Goal: Information Seeking & Learning: Learn about a topic

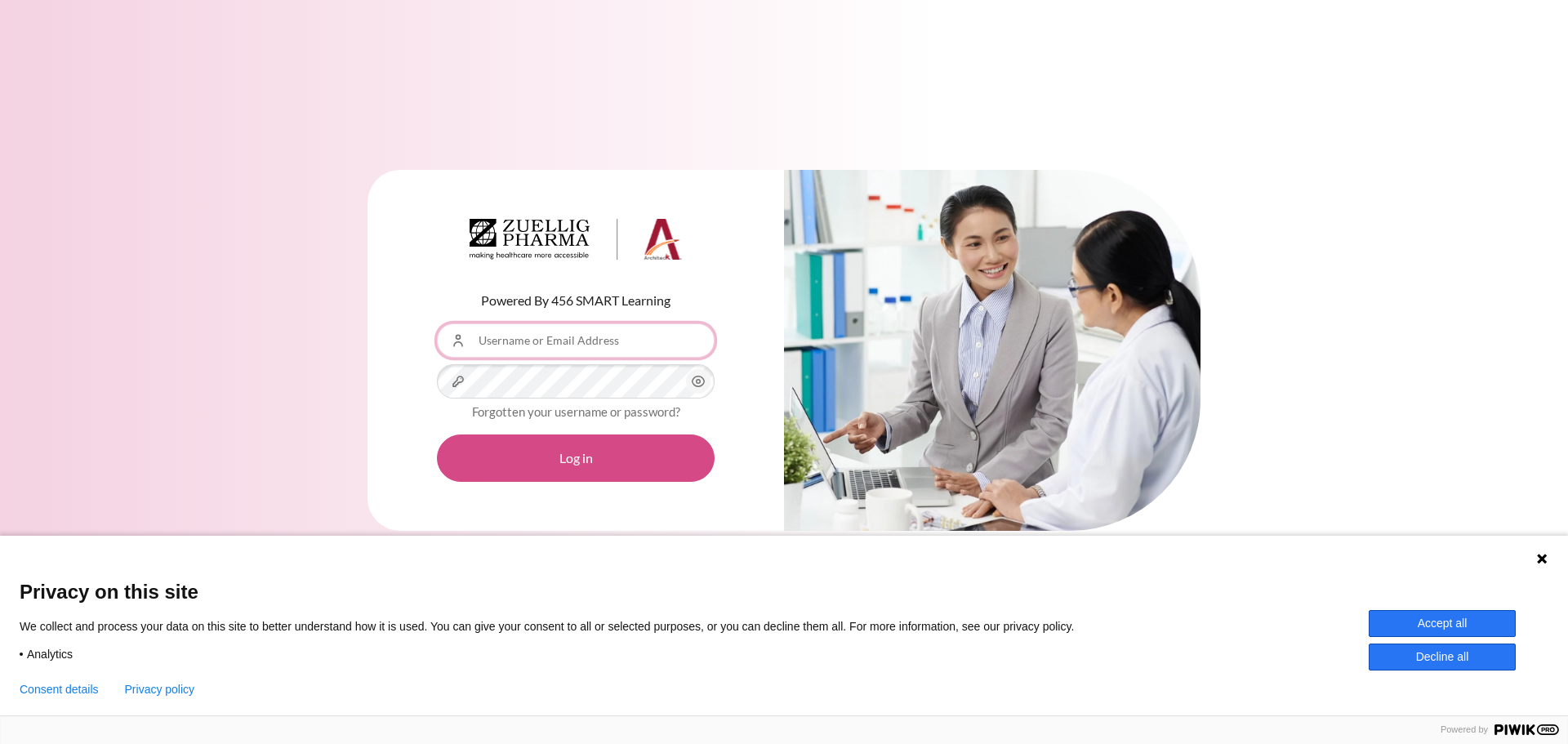
type input "[EMAIL_ADDRESS][DOMAIN_NAME]"
click at [607, 468] on button "Log in" at bounding box center [576, 458] width 277 height 48
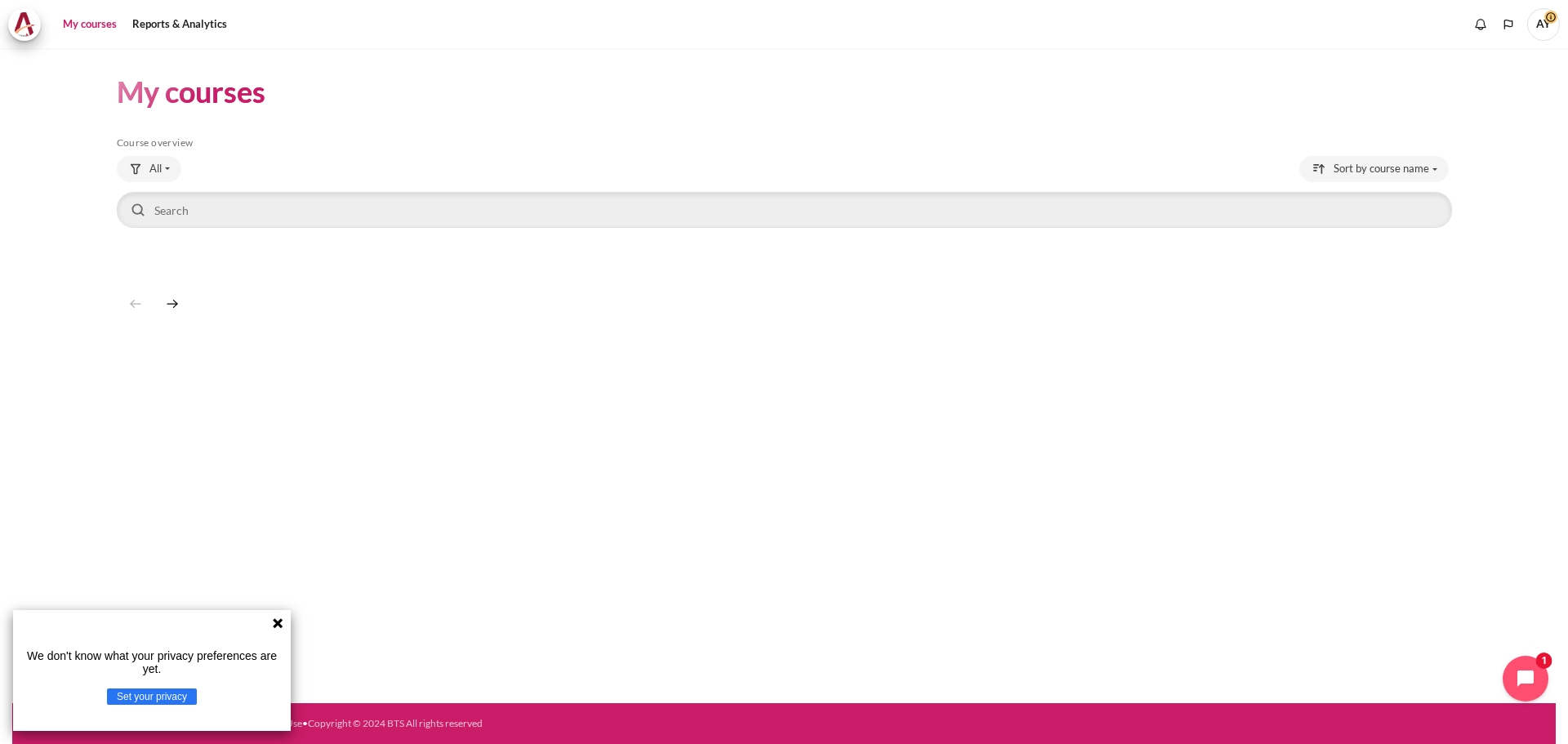
click at [277, 626] on icon at bounding box center [277, 624] width 13 height 13
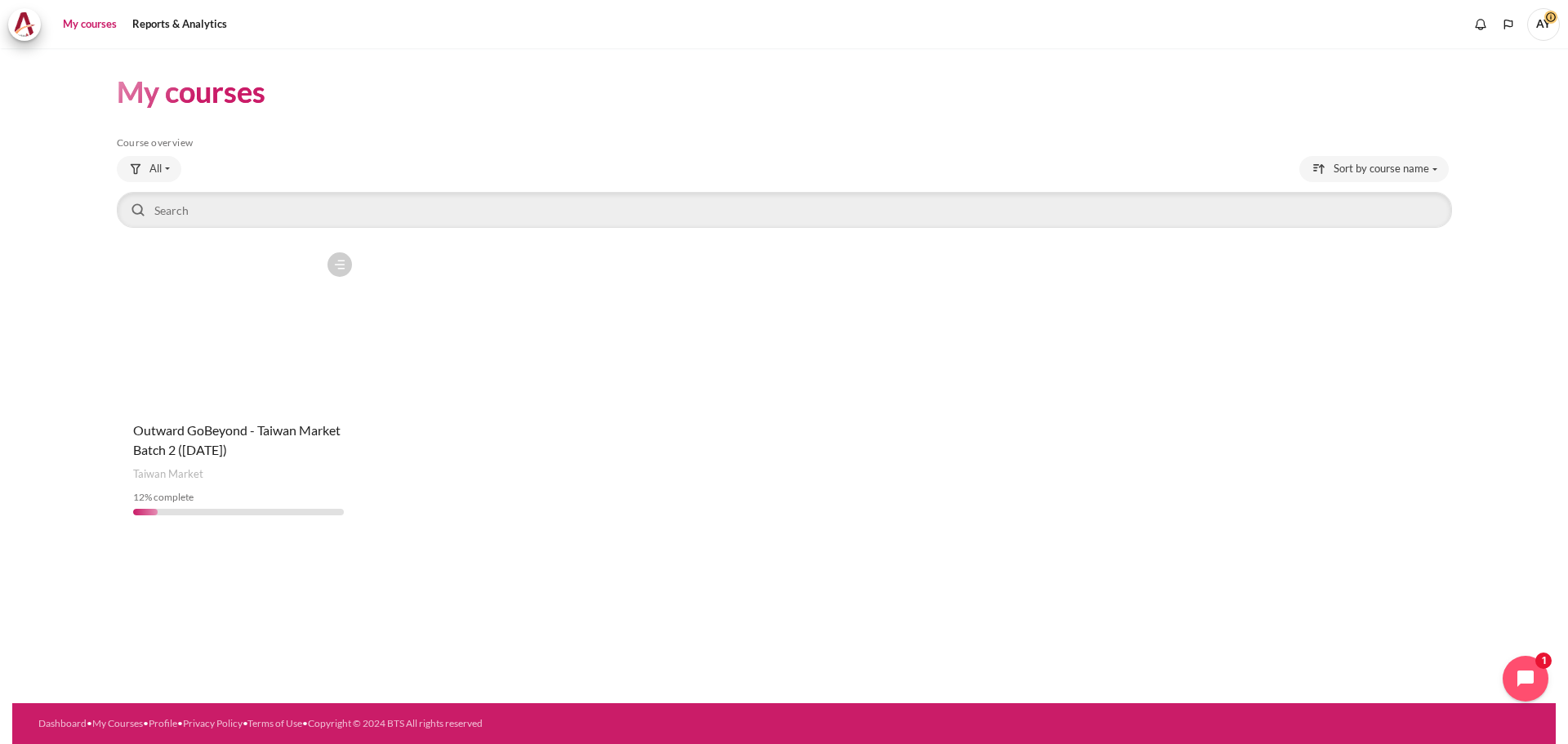
click at [232, 336] on figure "Content" at bounding box center [238, 326] width 243 height 163
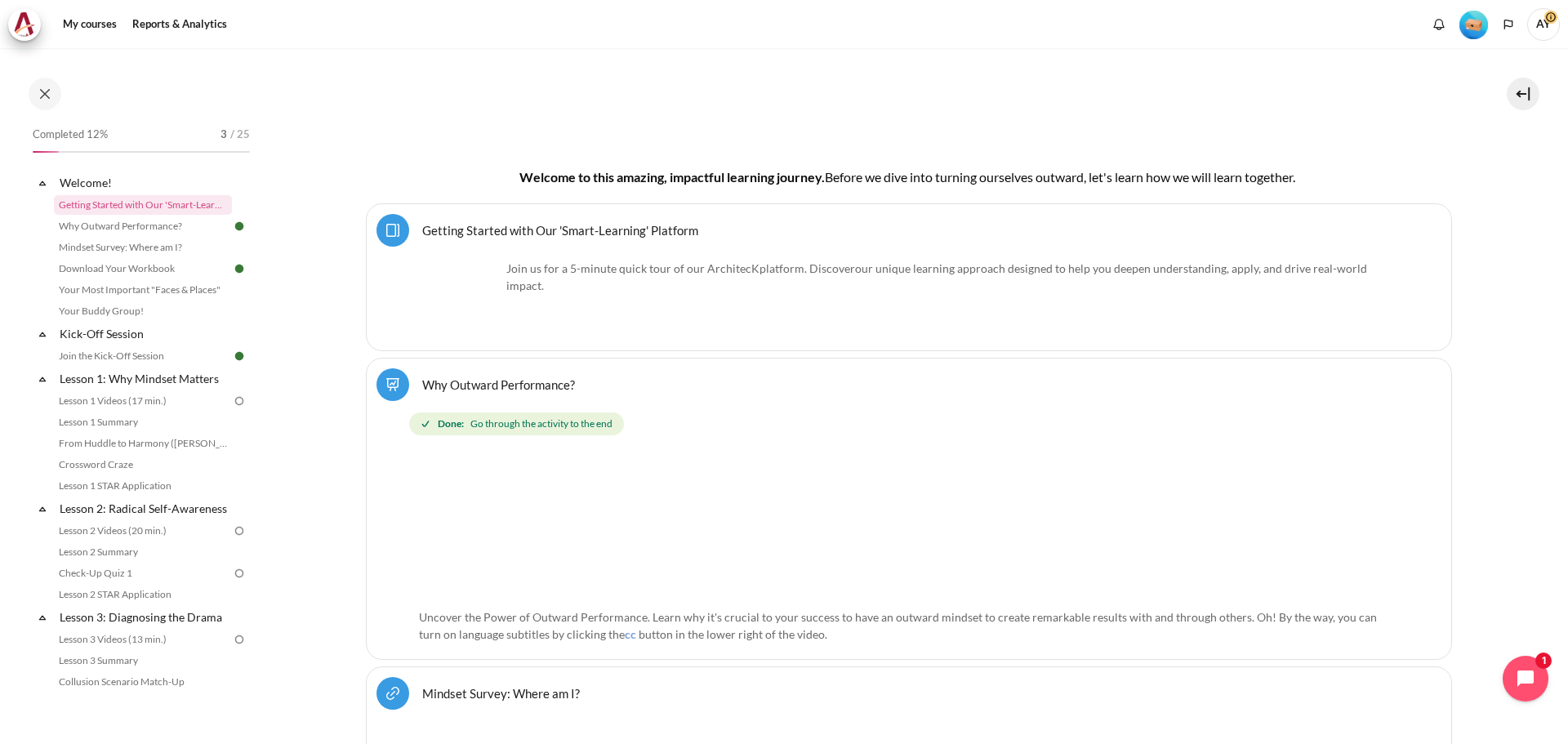
scroll to position [163, 0]
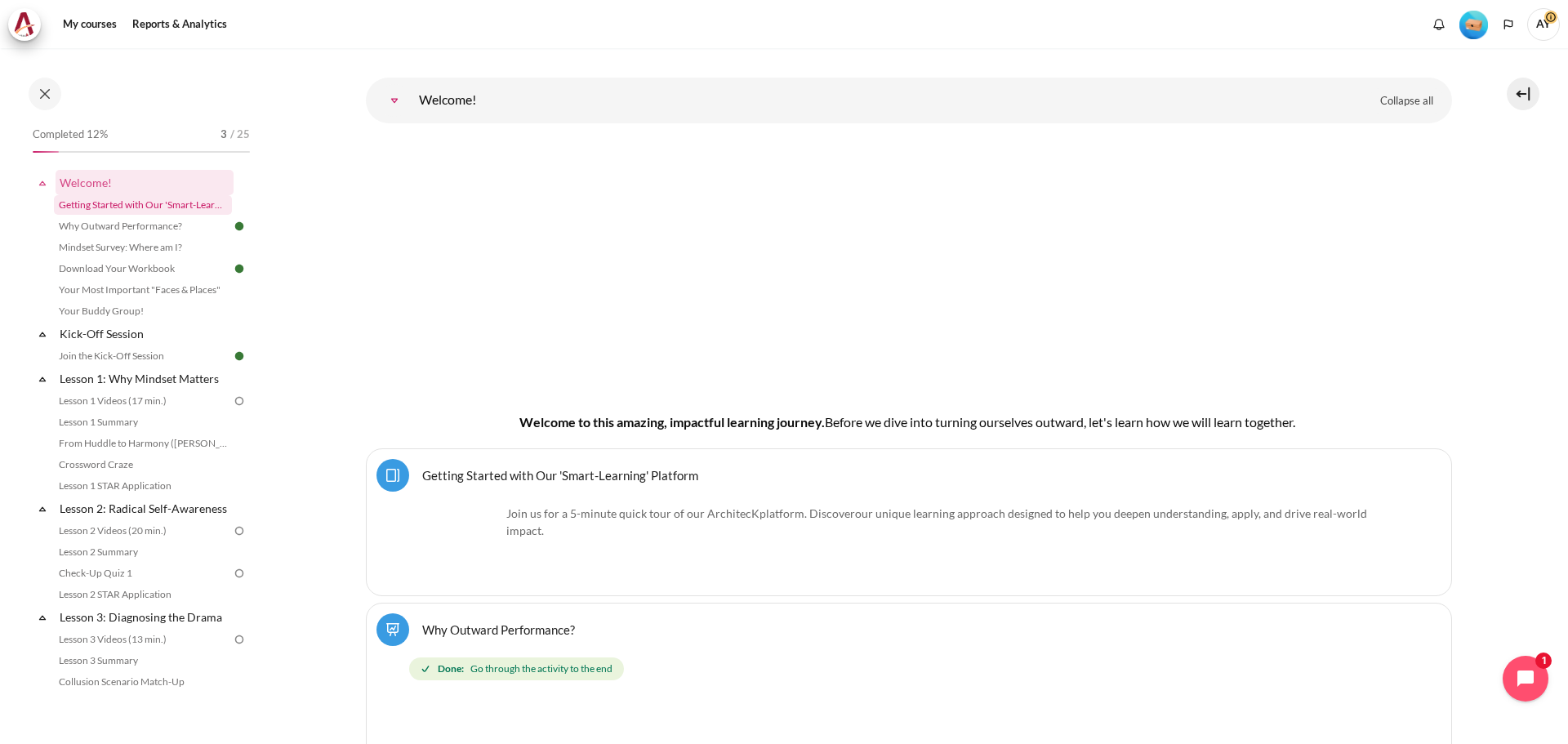
click at [174, 203] on link "Getting Started with Our 'Smart-Learning' Platform" at bounding box center [143, 205] width 178 height 19
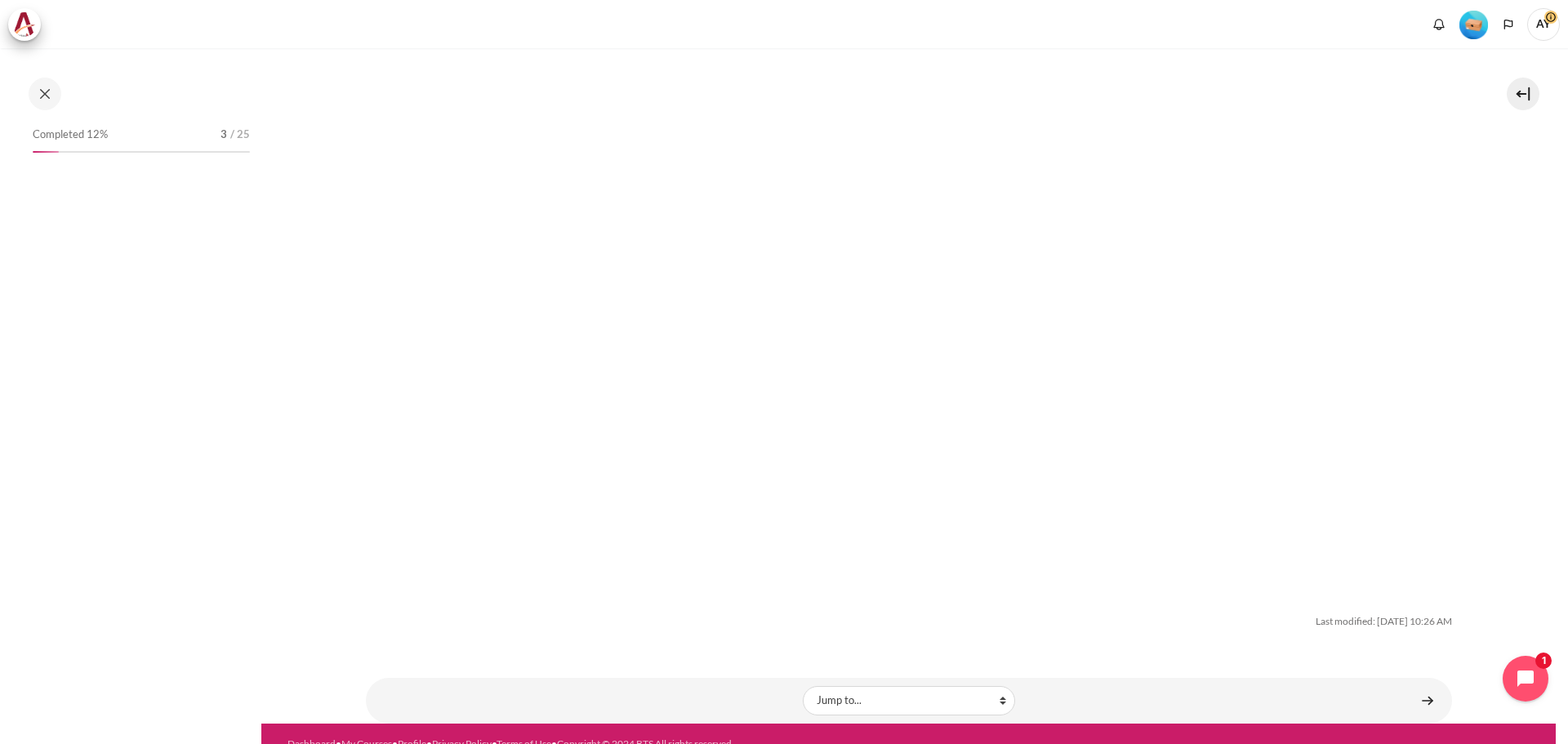
scroll to position [5136, 0]
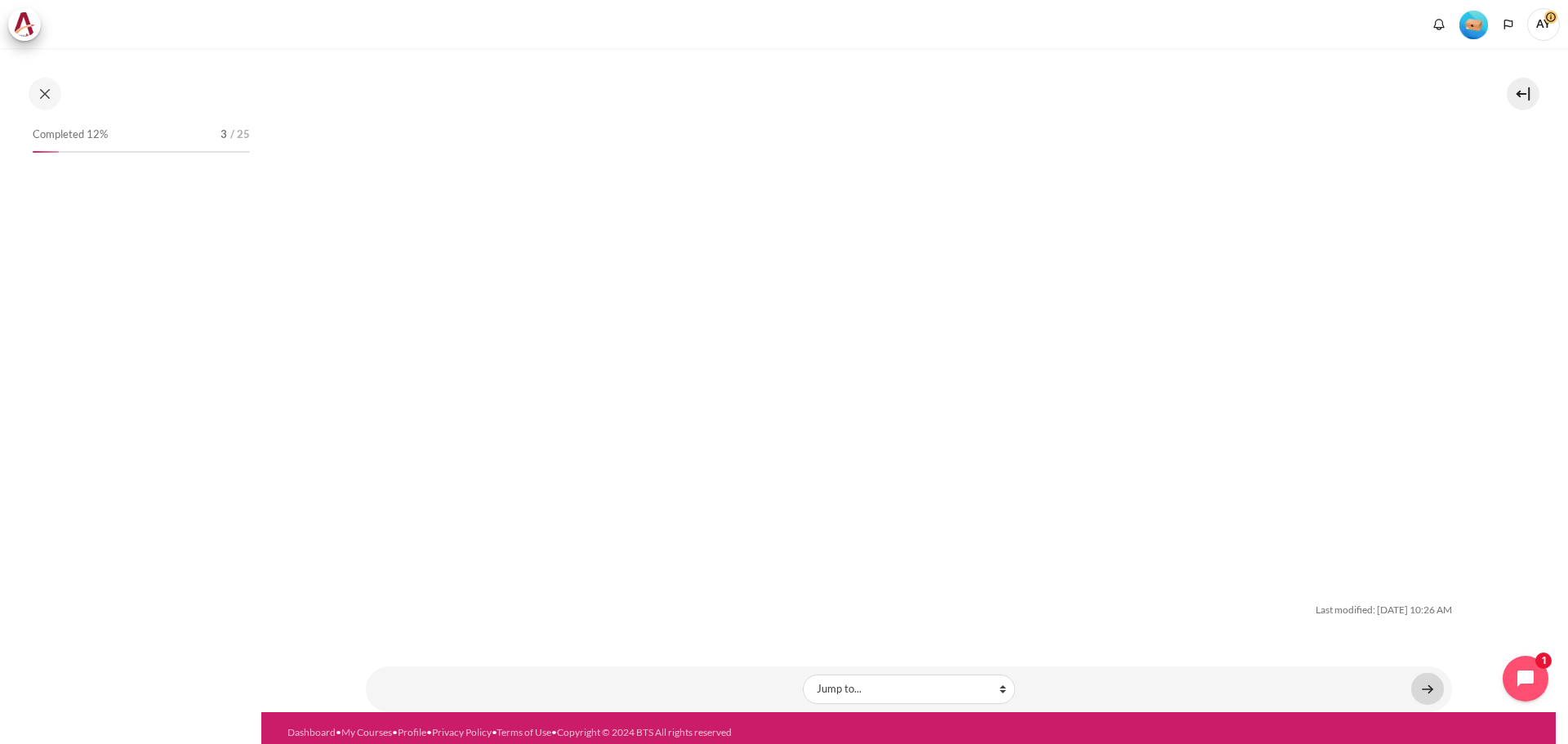
click at [1419, 683] on link "Content" at bounding box center [1428, 689] width 33 height 32
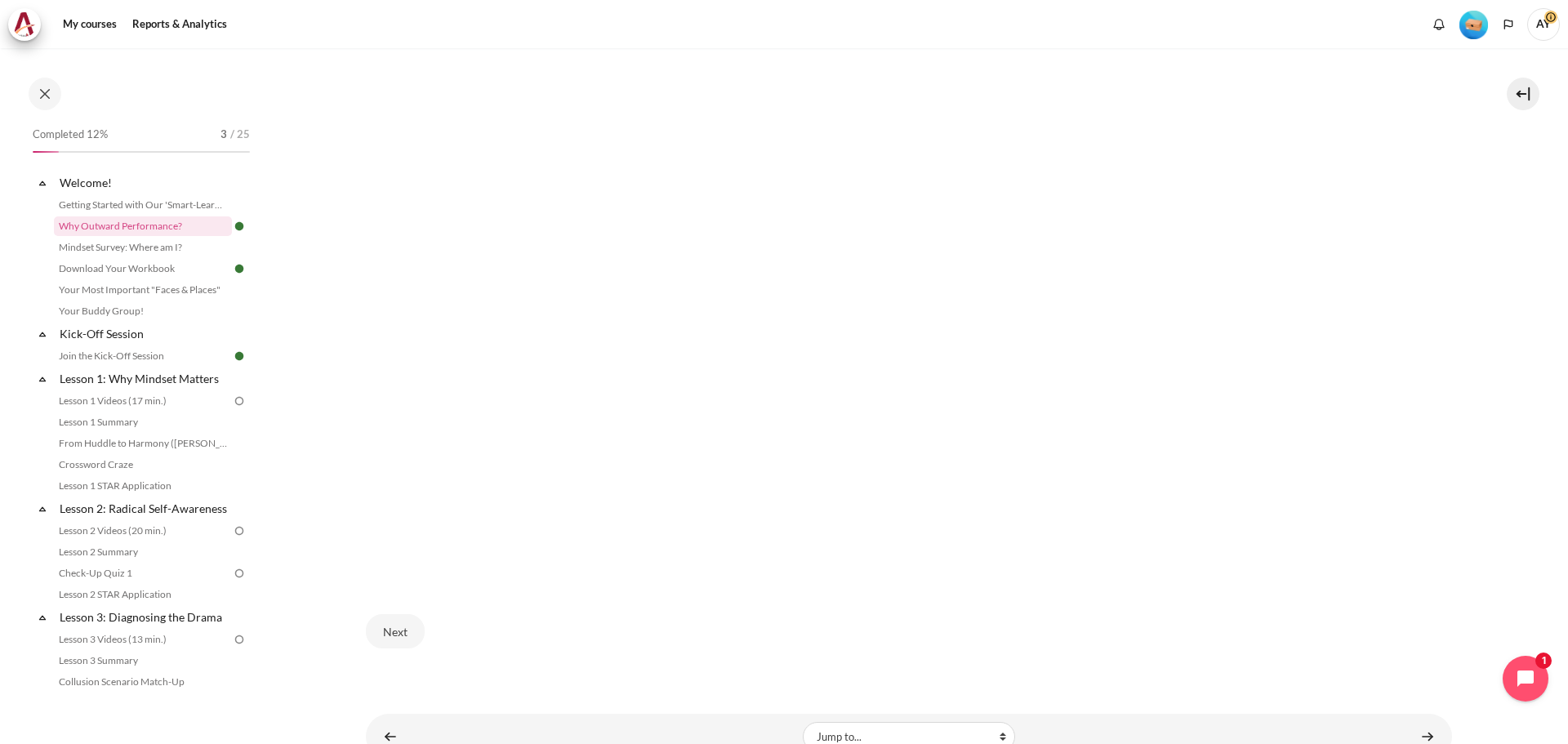
scroll to position [549, 0]
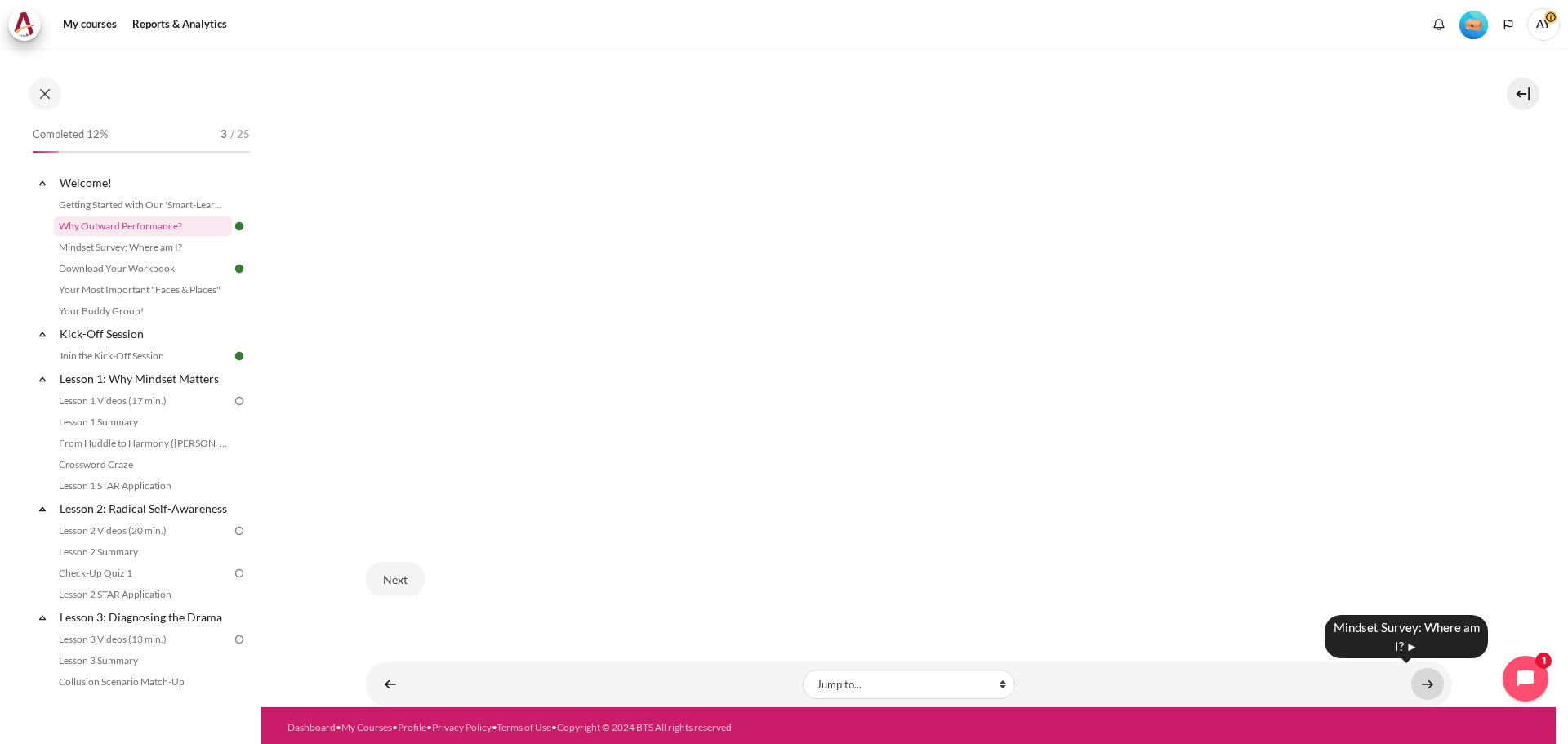
click at [1415, 682] on link "Content" at bounding box center [1428, 684] width 33 height 32
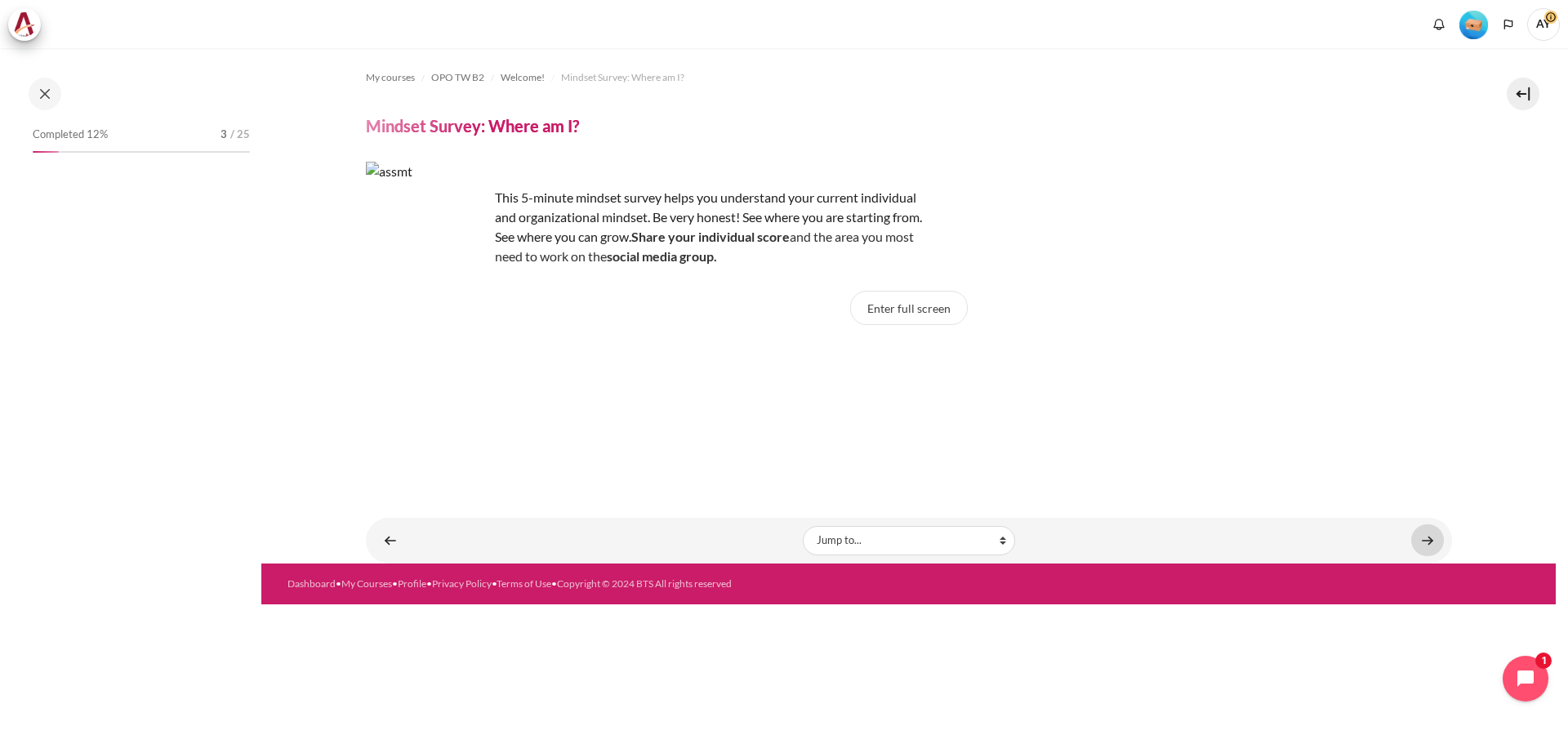
click at [1428, 544] on link "Content" at bounding box center [1428, 540] width 33 height 32
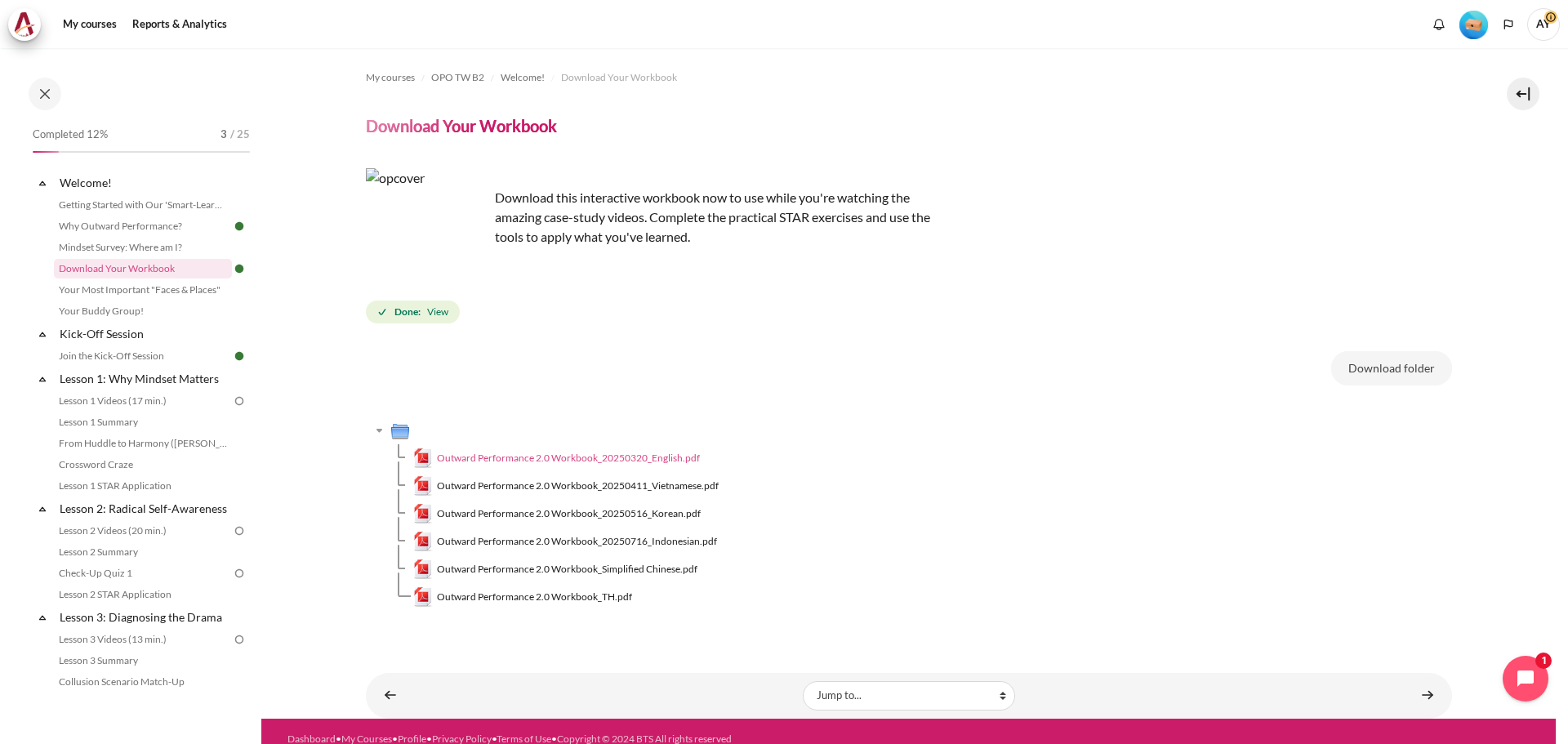
click at [587, 458] on span "Outward Performance 2.0 Workbook_20250320_English.pdf" at bounding box center [568, 458] width 263 height 15
click at [1411, 690] on link "Content" at bounding box center [1428, 695] width 33 height 32
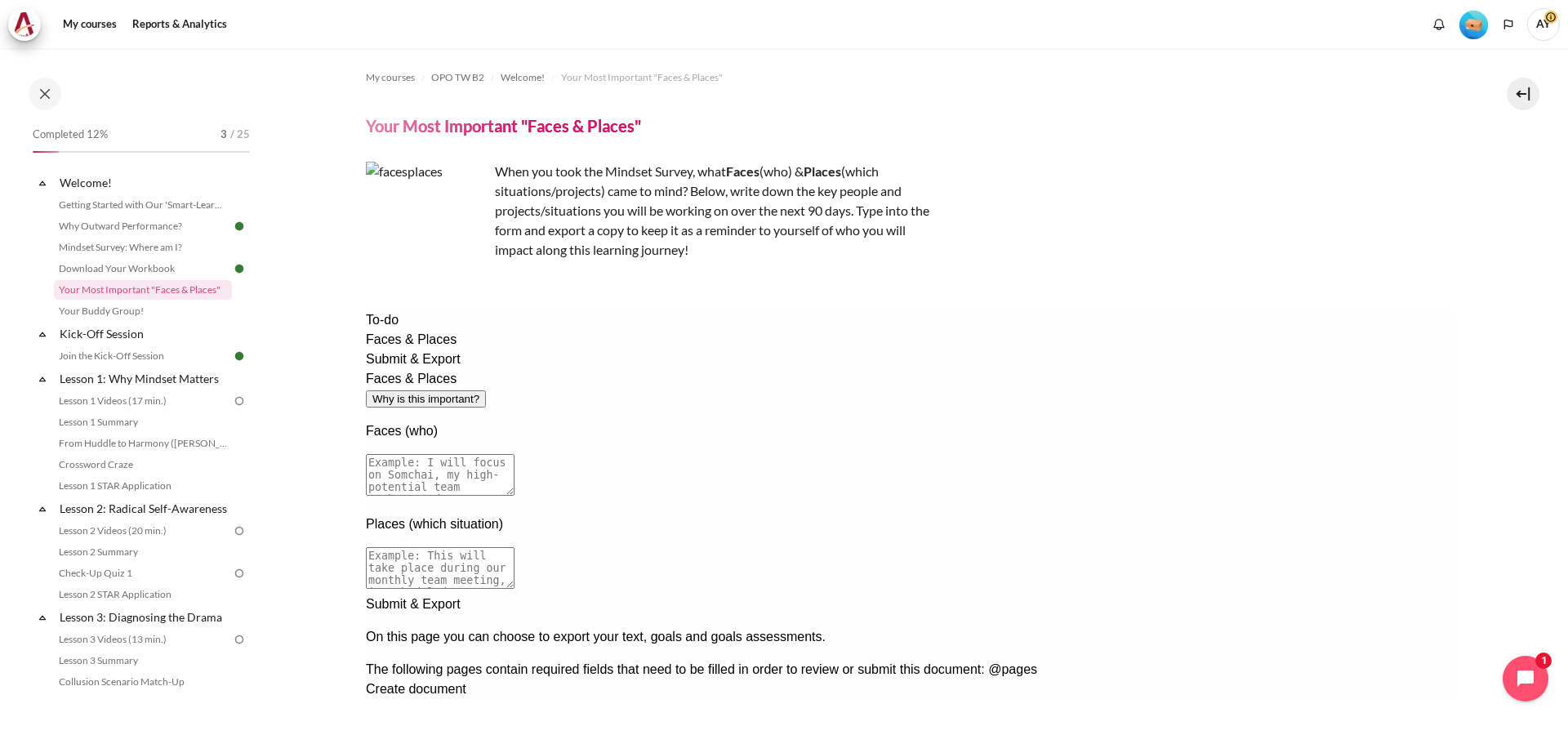
click at [513, 455] on textarea at bounding box center [440, 475] width 149 height 41
click at [168, 403] on link "Lesson 1 Videos (17 min.)" at bounding box center [143, 400] width 178 height 19
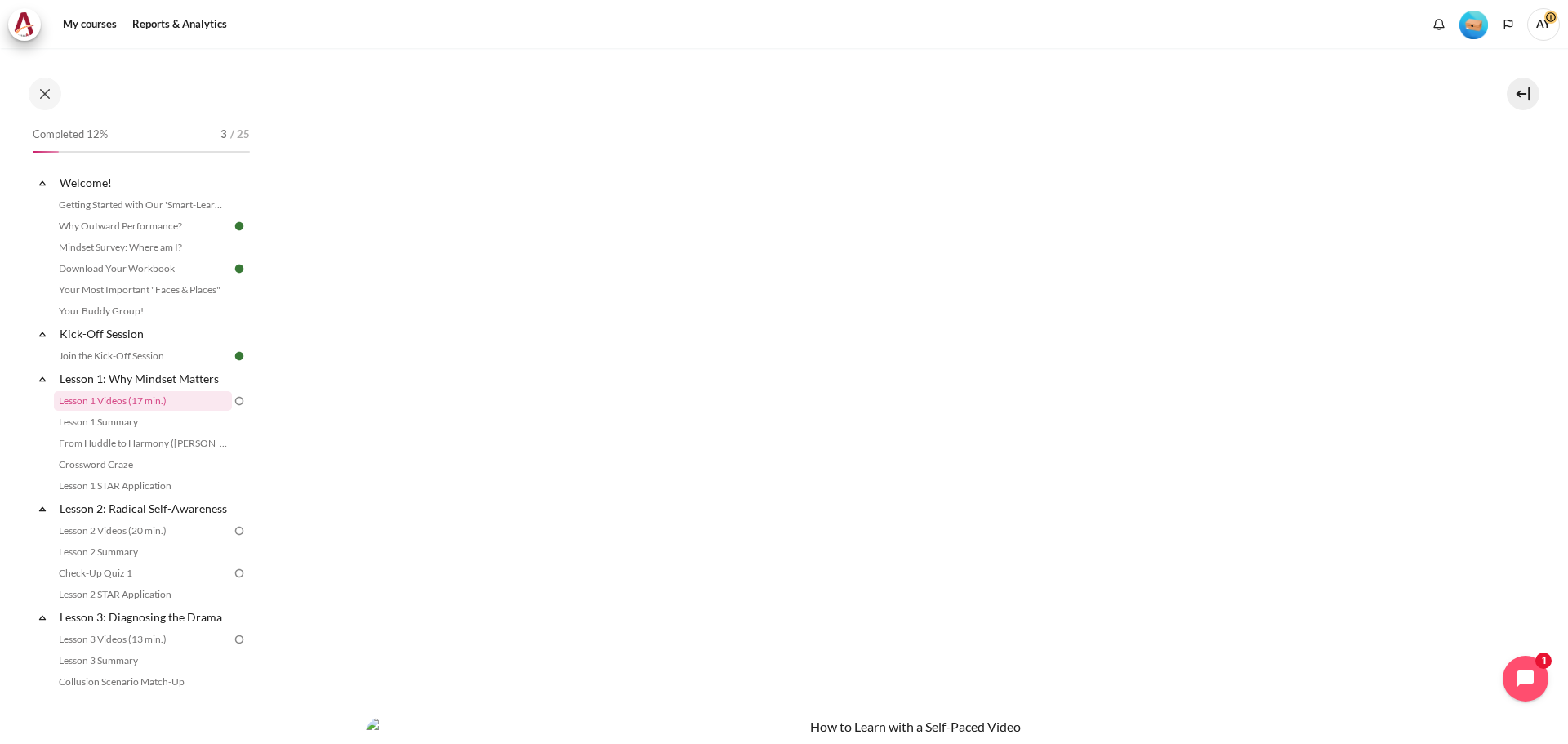
scroll to position [359, 0]
